Goal: Check status

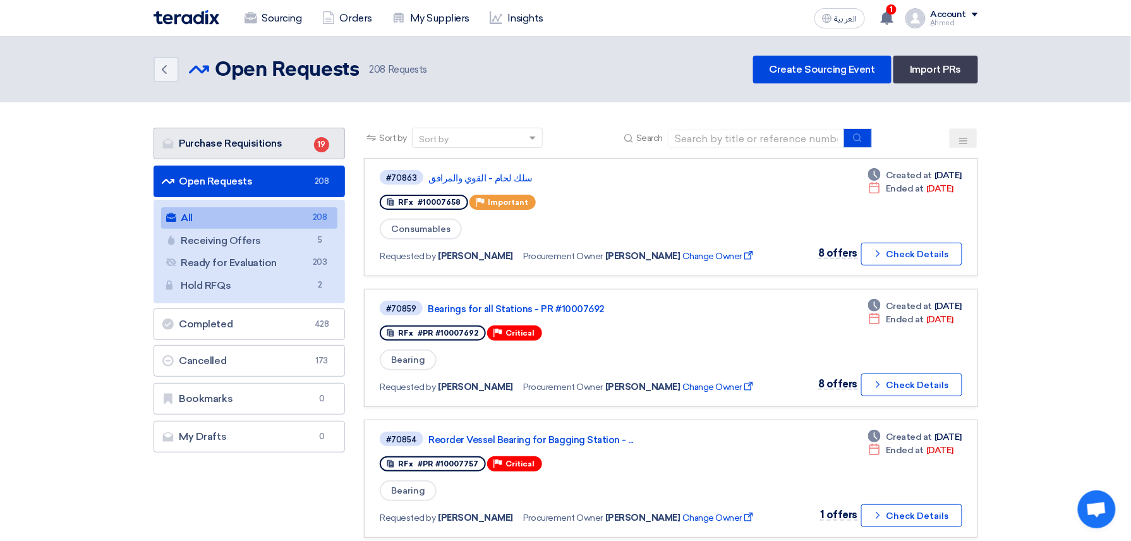
click at [264, 135] on link "Purchase Requisitions Purchase Requisitions 19" at bounding box center [249, 144] width 192 height 32
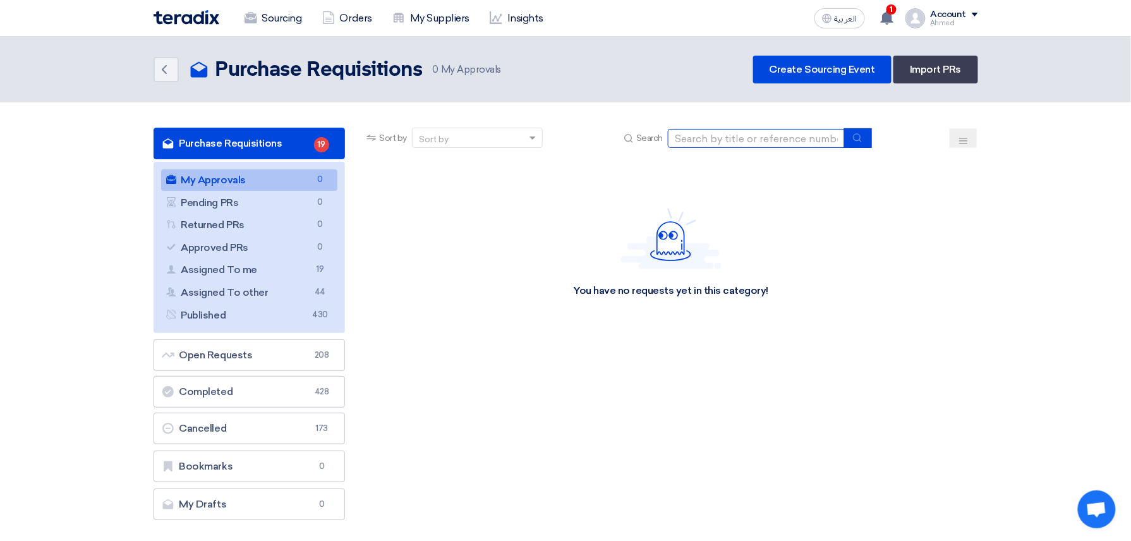
click at [806, 140] on input at bounding box center [756, 138] width 177 height 19
paste input "7649"
type input "7649"
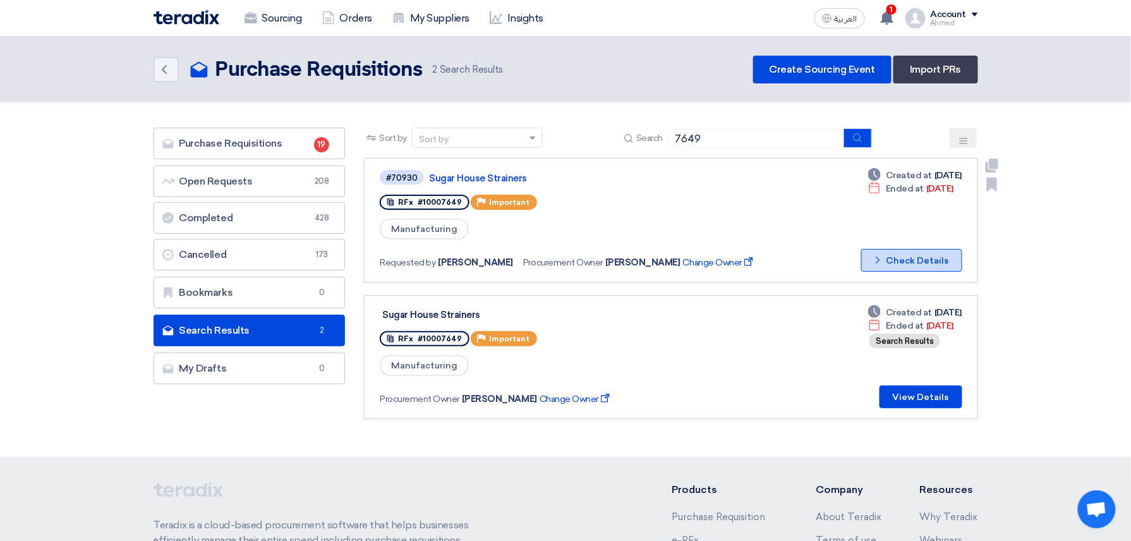
click at [930, 253] on button "Check details Check Details" at bounding box center [911, 260] width 101 height 23
